Goal: Transaction & Acquisition: Purchase product/service

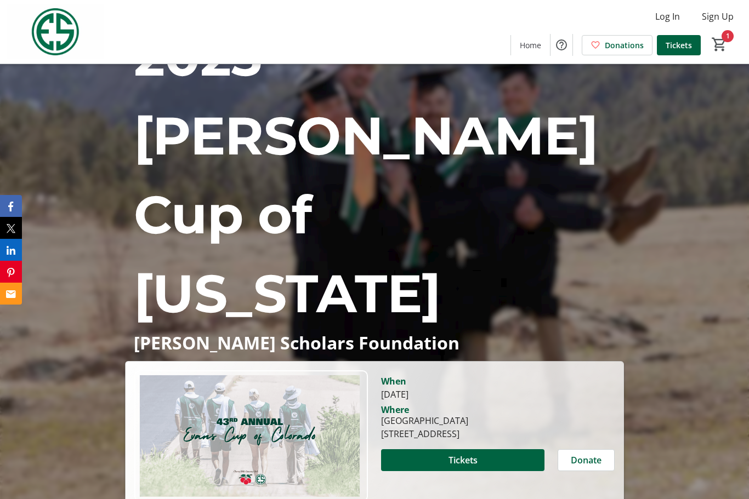
scroll to position [46, 0]
click at [464, 454] on span "Tickets" at bounding box center [462, 460] width 29 height 13
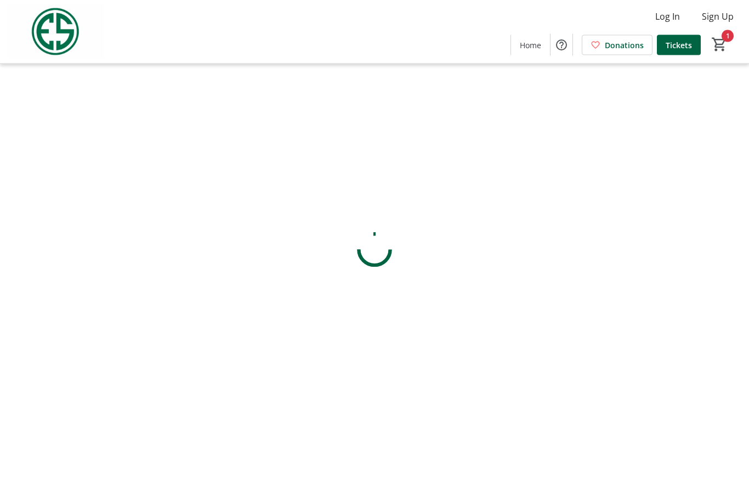
scroll to position [36, 0]
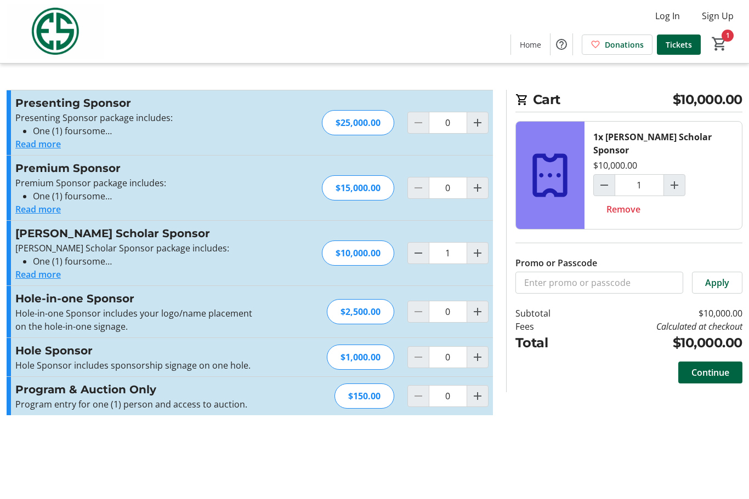
click at [709, 367] on span "Continue" at bounding box center [710, 373] width 38 height 13
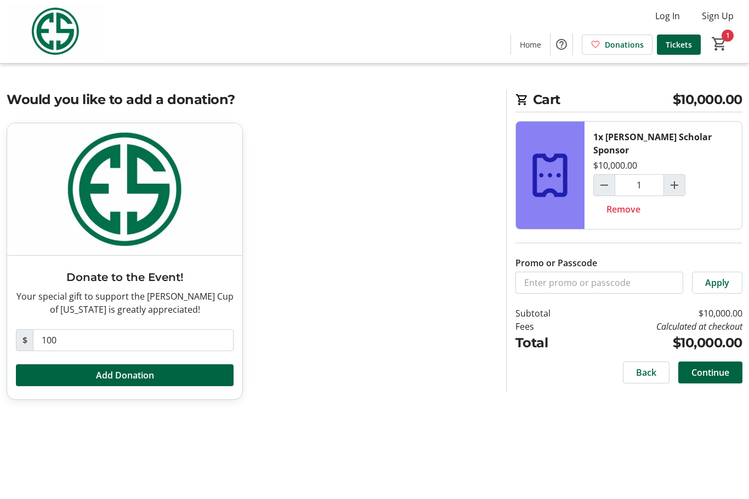
click at [716, 367] on span "Continue" at bounding box center [710, 373] width 38 height 13
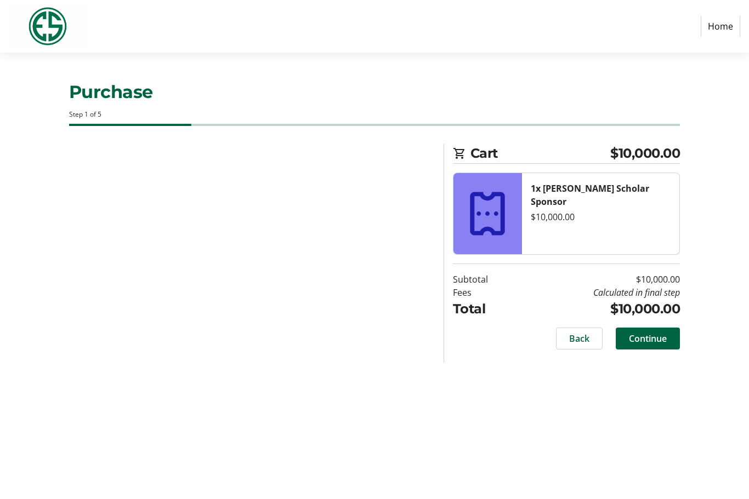
select select "US"
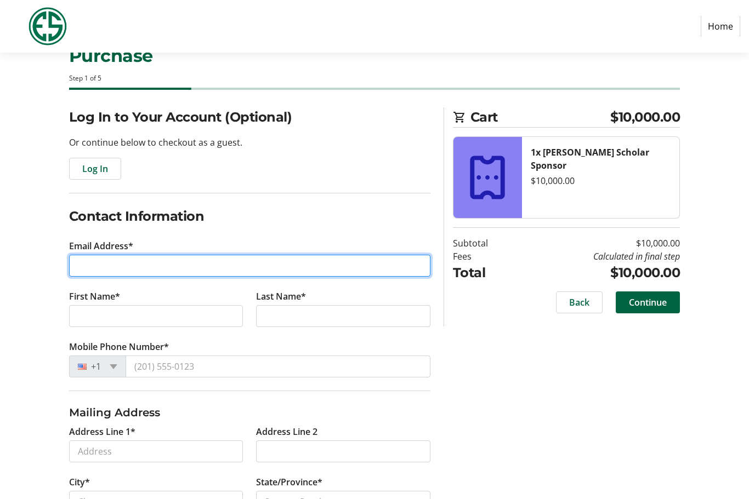
click at [92, 266] on input "Email Address*" at bounding box center [249, 266] width 361 height 22
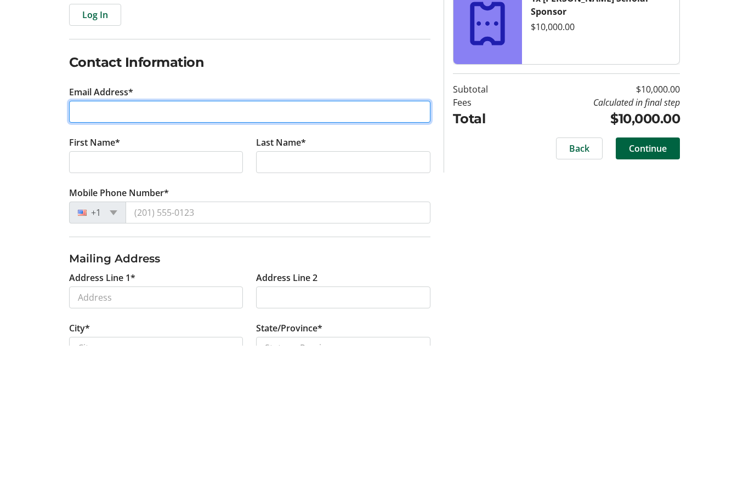
type input "[EMAIL_ADDRESS][PERSON_NAME][DOMAIN_NAME]"
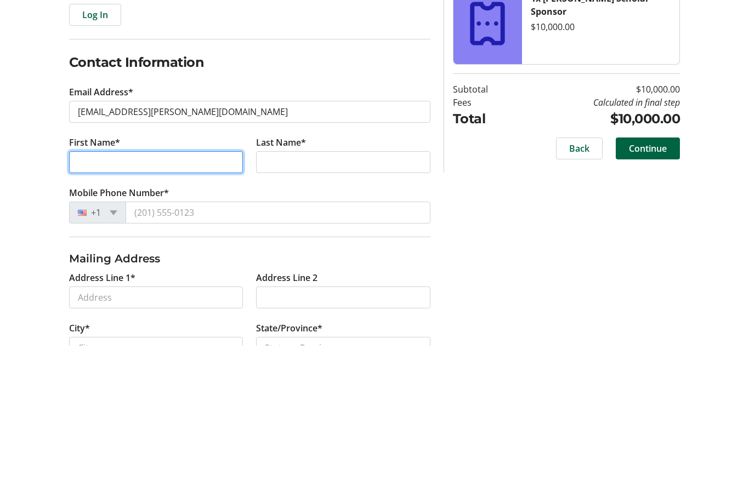
type input "[PERSON_NAME]"
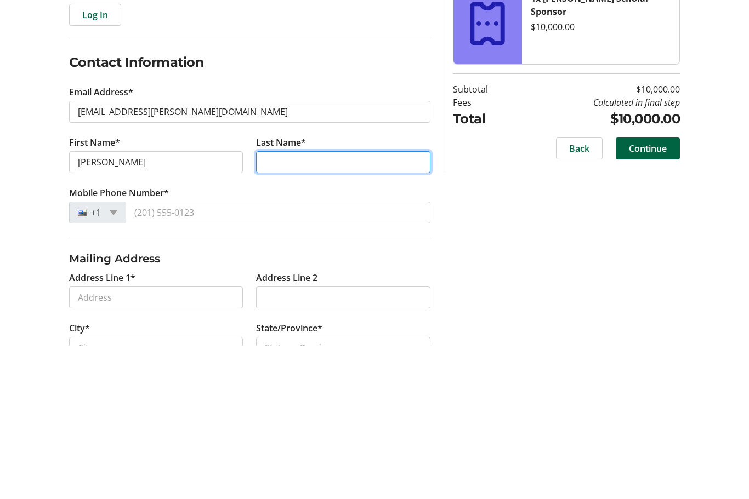
type input "[PERSON_NAME]"
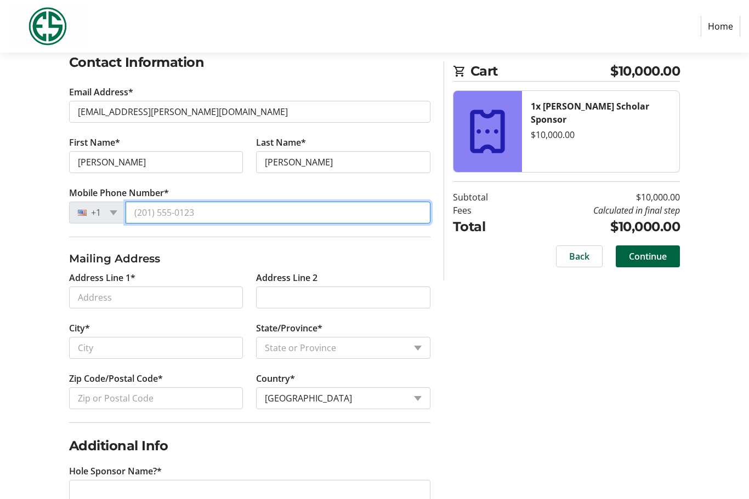
click at [222, 220] on input "Mobile Phone Number*" at bounding box center [277, 213] width 305 height 22
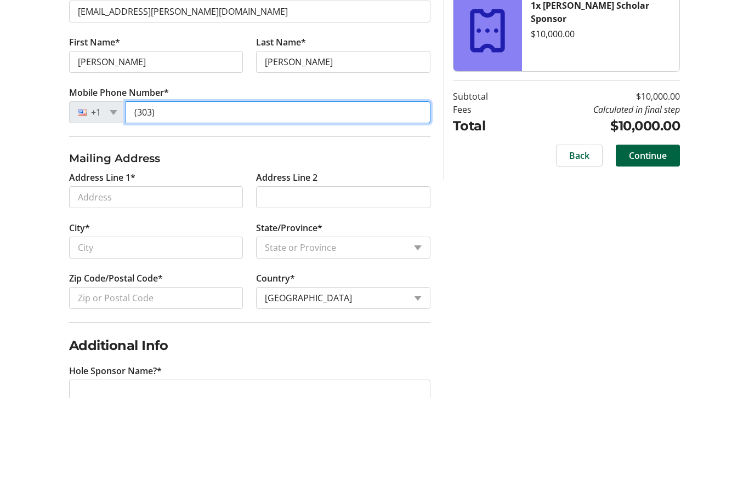
type input "(303) 3"
type input "[PHONE_NUMBER]"
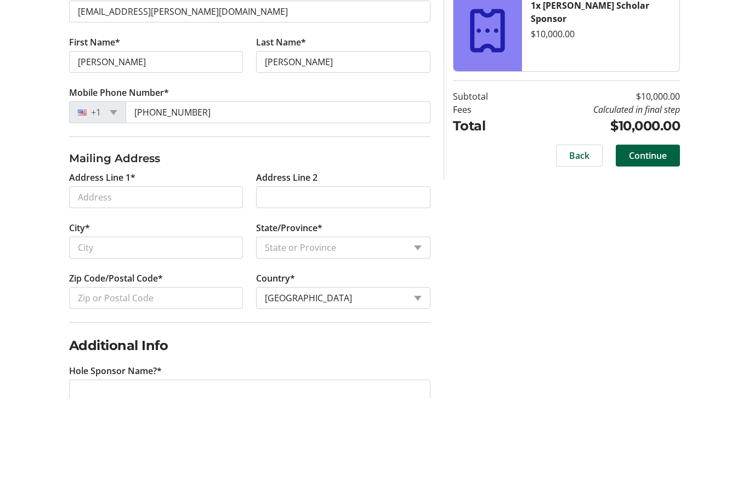
scroll to position [219, 0]
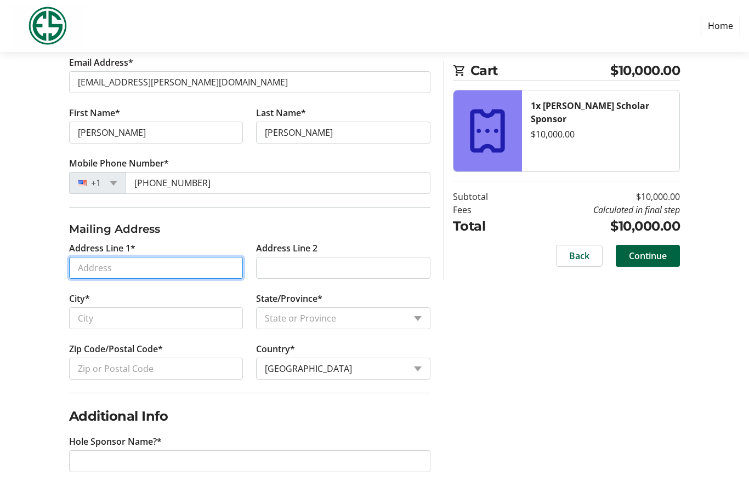
click at [100, 264] on input "Address Line 1*" at bounding box center [156, 269] width 174 height 22
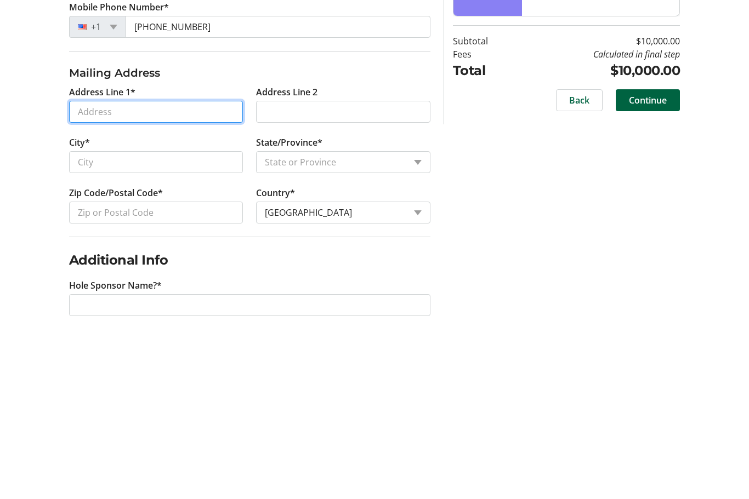
type input "[STREET_ADDRESS]"
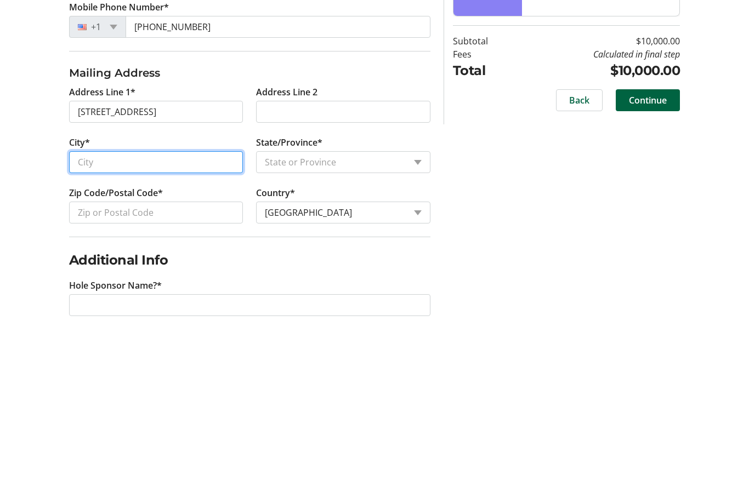
type input "[GEOGRAPHIC_DATA]"
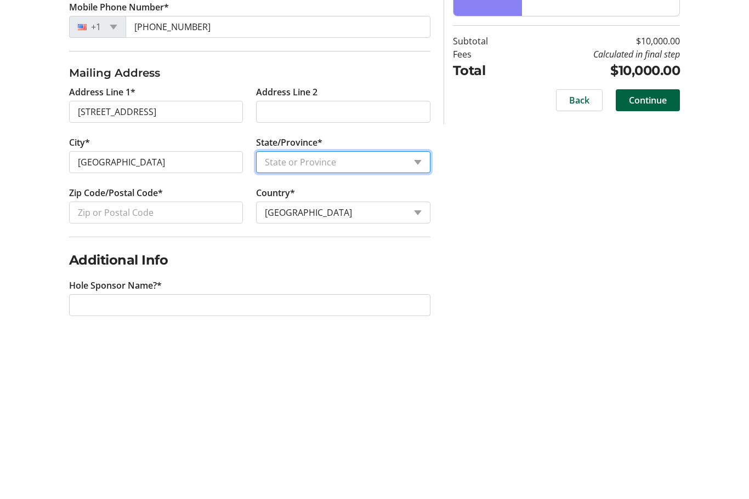
select select "CO"
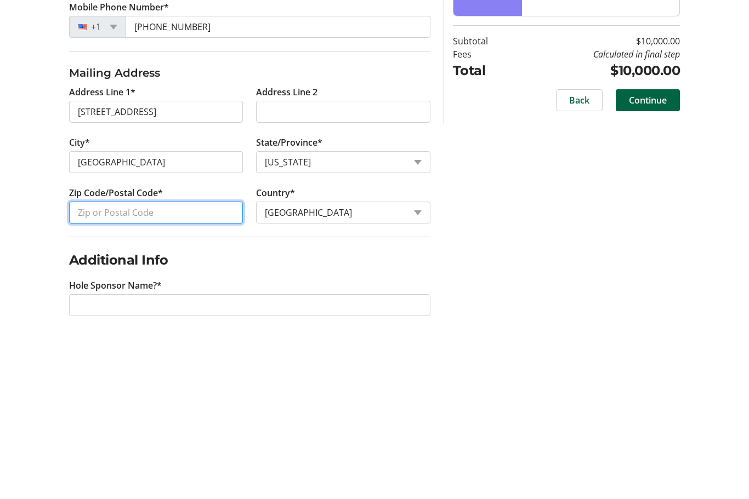
type input "80108"
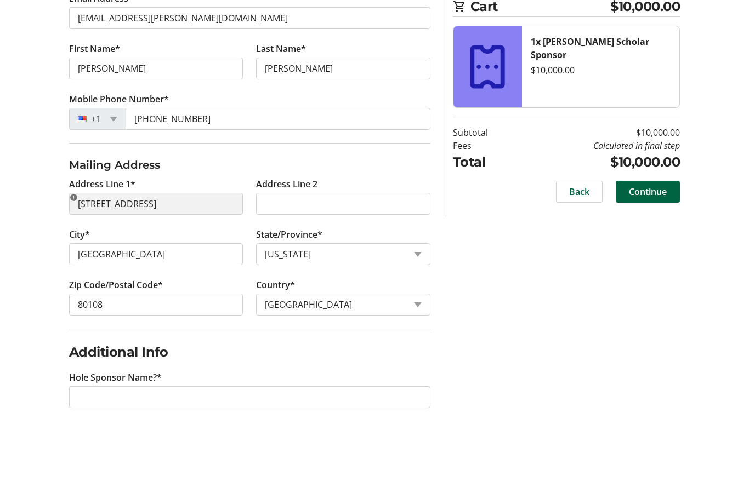
click at [644, 250] on span "Continue" at bounding box center [648, 256] width 38 height 13
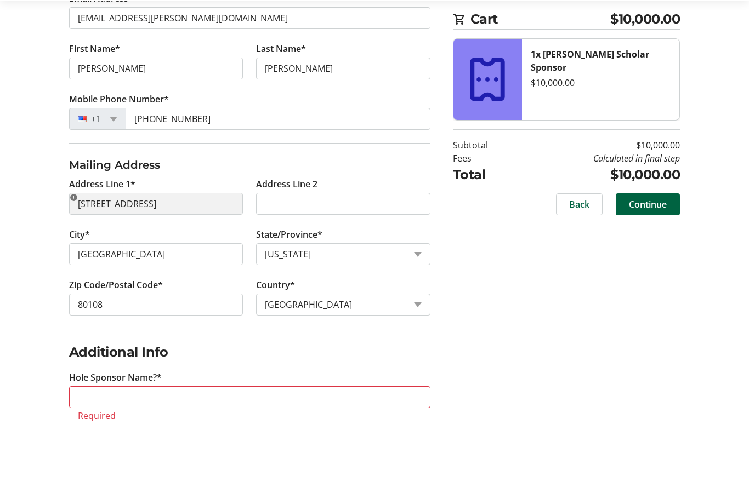
scroll to position [232, 0]
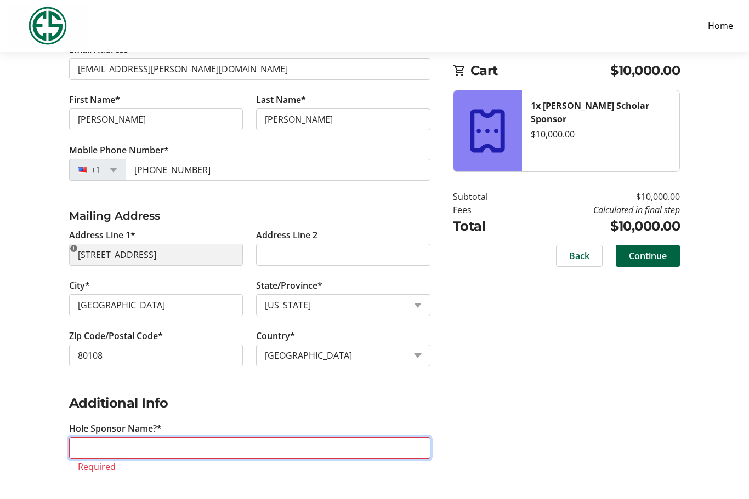
click at [119, 450] on input "Hole Sponsor Name?*" at bounding box center [249, 449] width 361 height 22
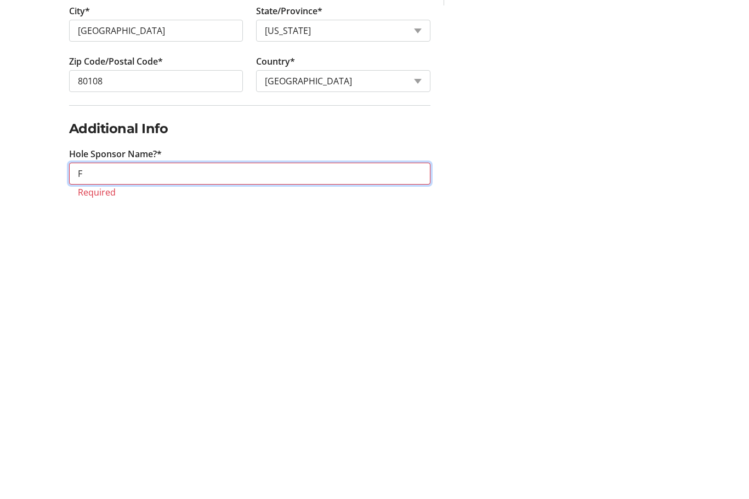
scroll to position [219, 0]
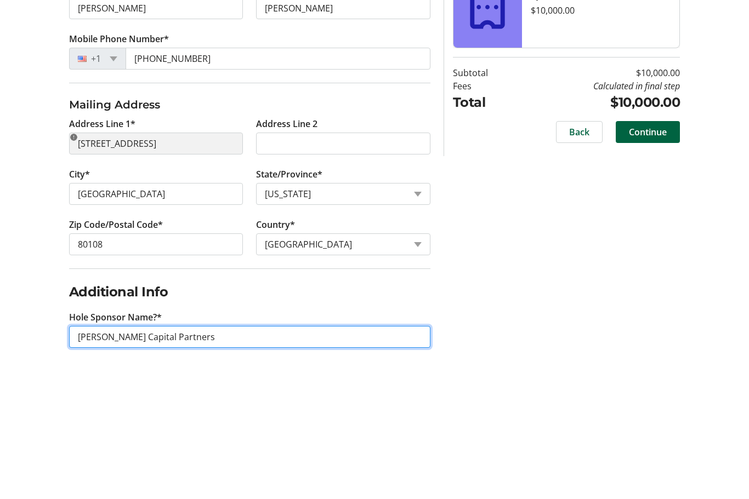
type input "[PERSON_NAME] Capital Partners"
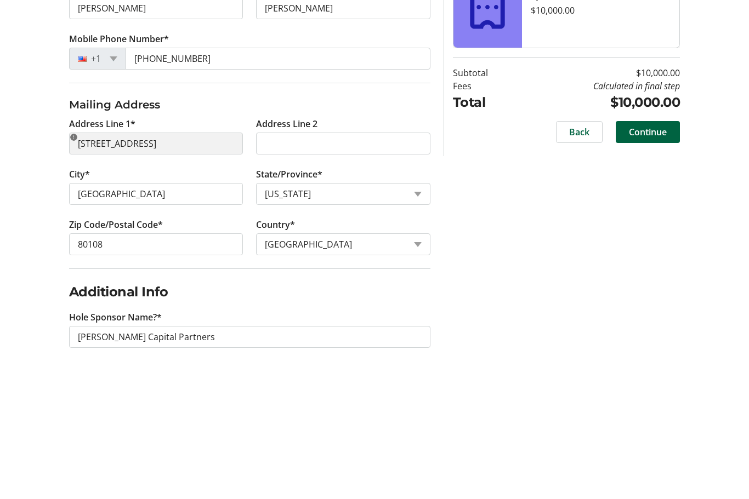
click at [651, 250] on span "Continue" at bounding box center [648, 256] width 38 height 13
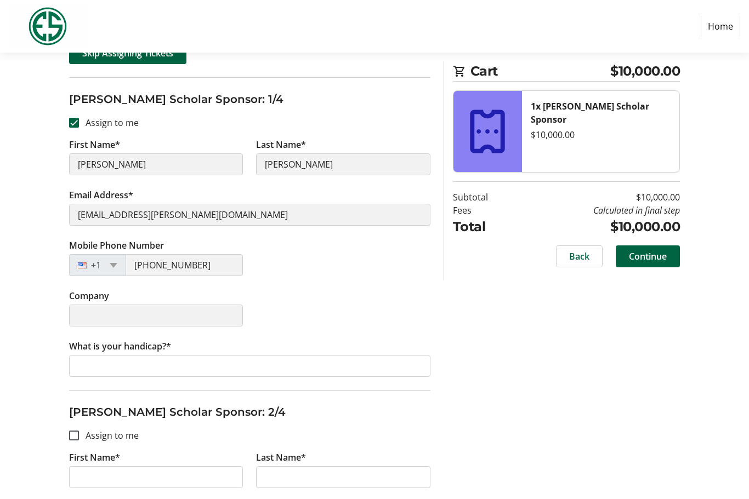
scroll to position [174, 0]
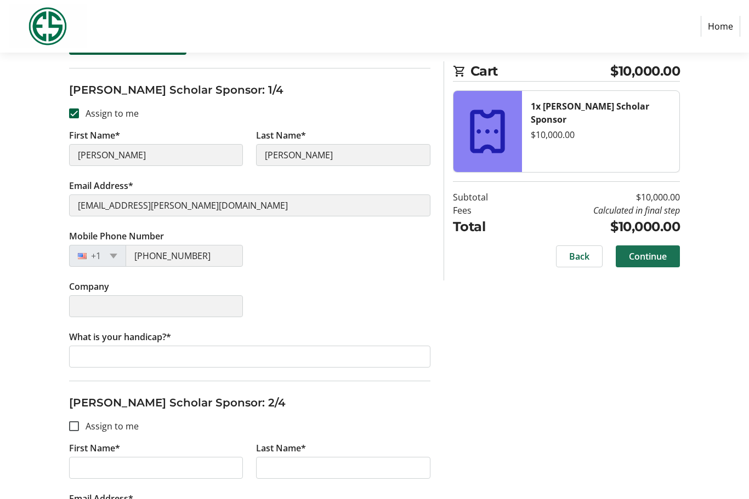
click at [647, 261] on span "Continue" at bounding box center [648, 256] width 38 height 13
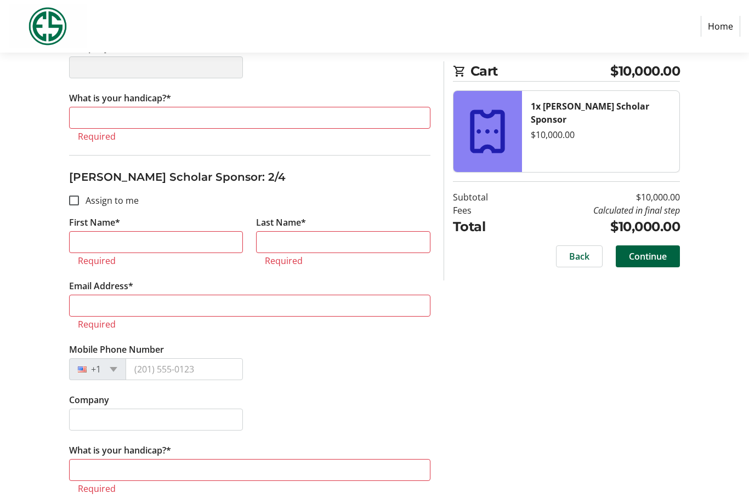
scroll to position [435, 0]
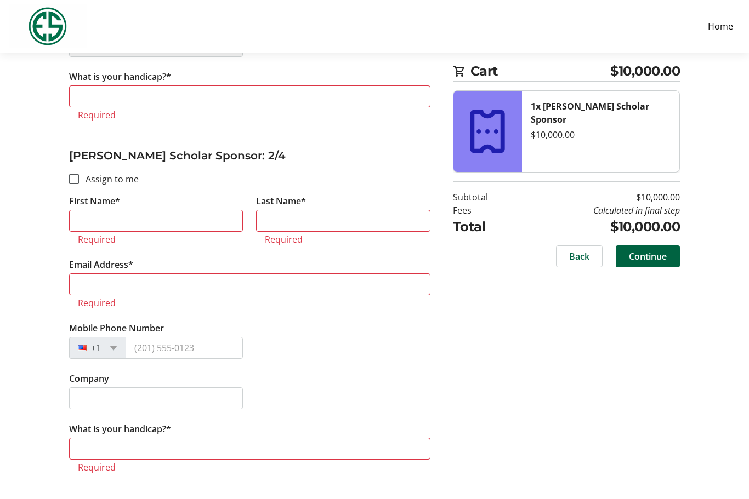
click at [671, 250] on span at bounding box center [647, 256] width 64 height 26
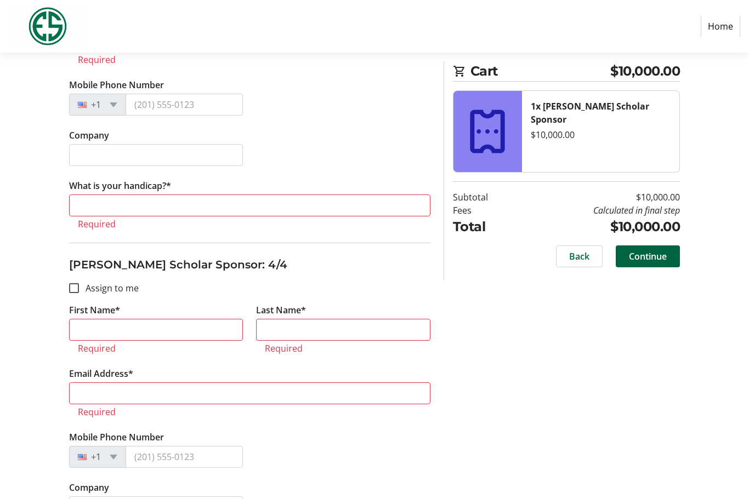
scroll to position [1030, 0]
